Goal: Find specific page/section: Find specific page/section

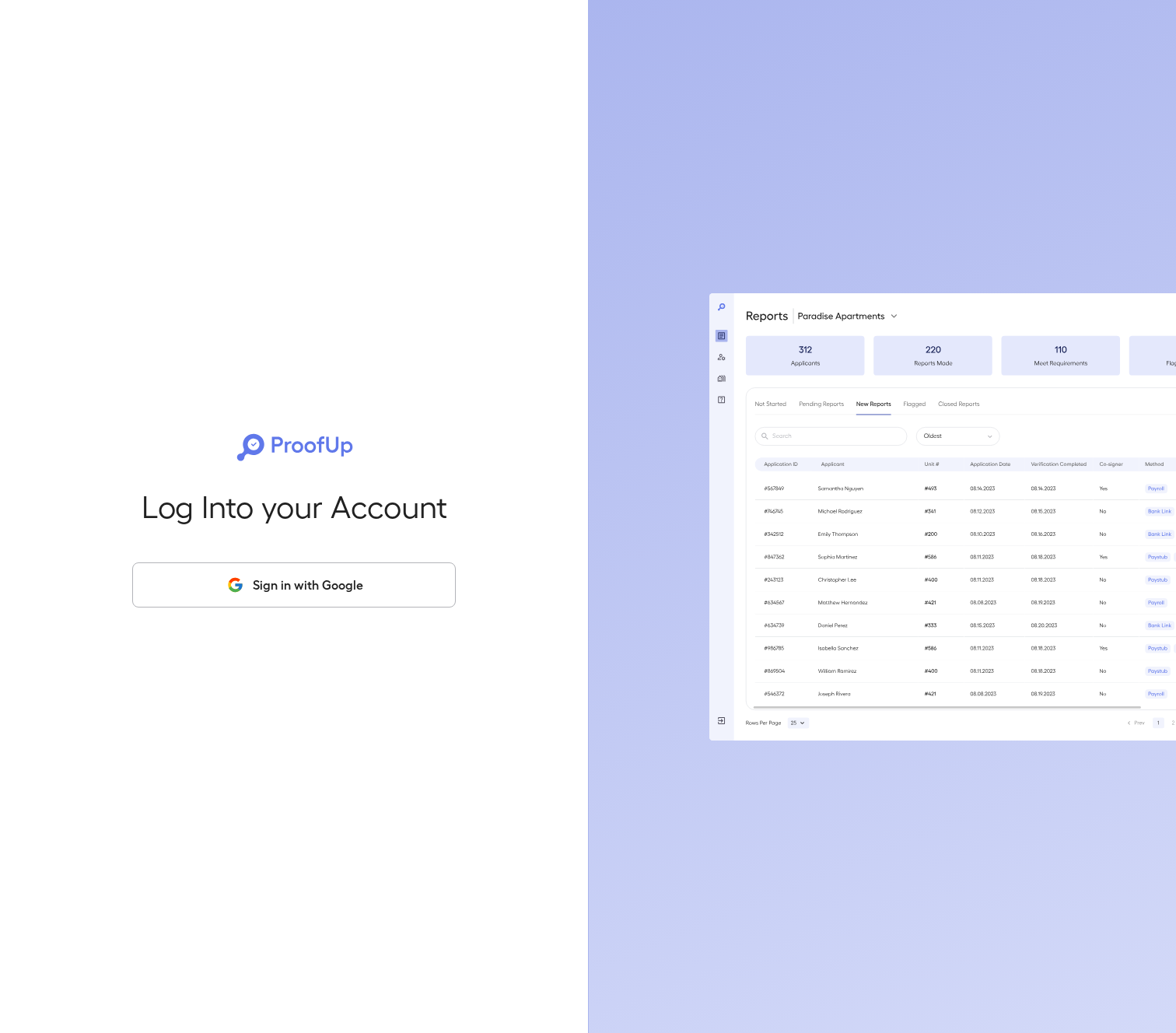
click at [319, 583] on button "Sign in with Google" at bounding box center [294, 584] width 324 height 45
